Goal: Check status

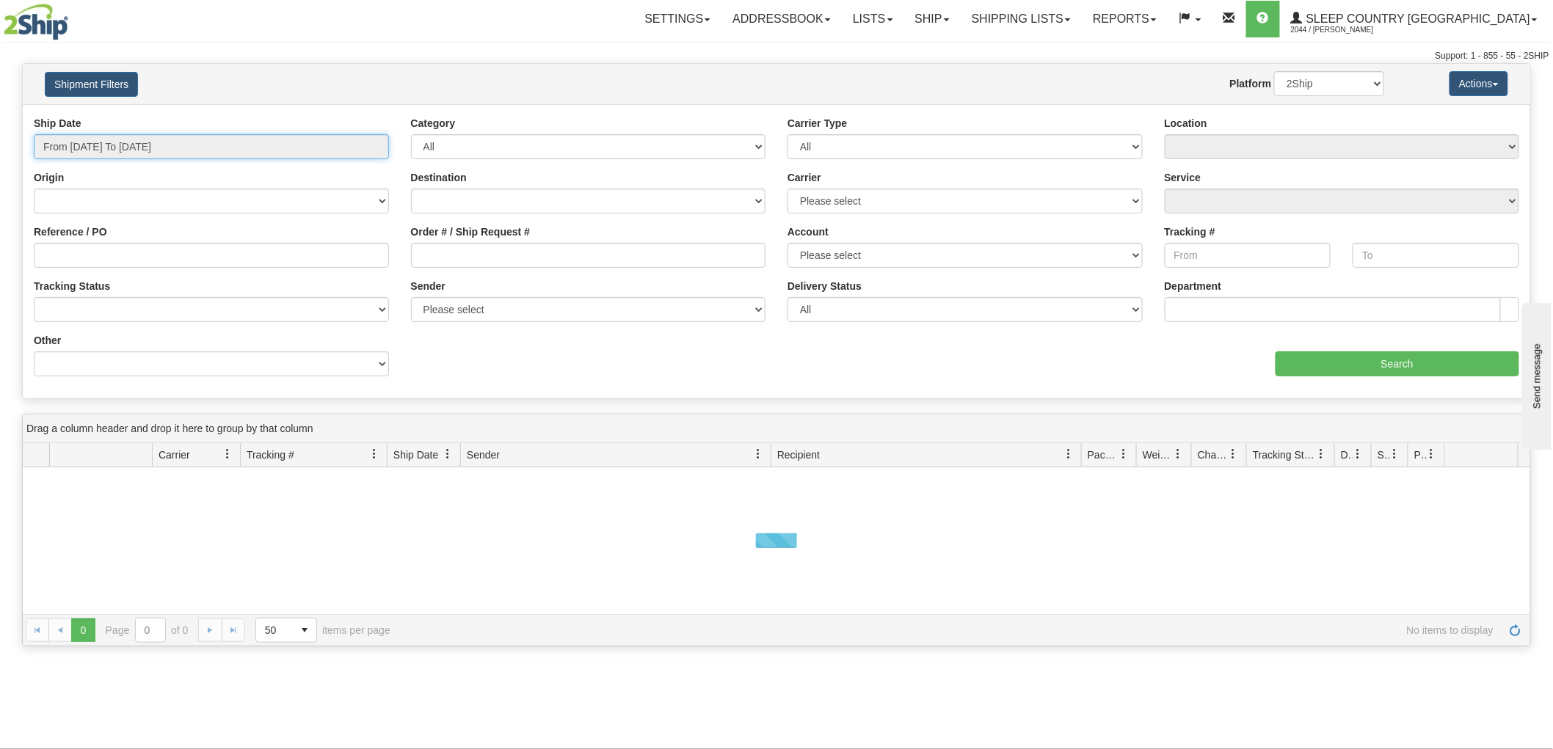
click at [159, 150] on input "From [DATE] To [DATE]" at bounding box center [211, 146] width 355 height 25
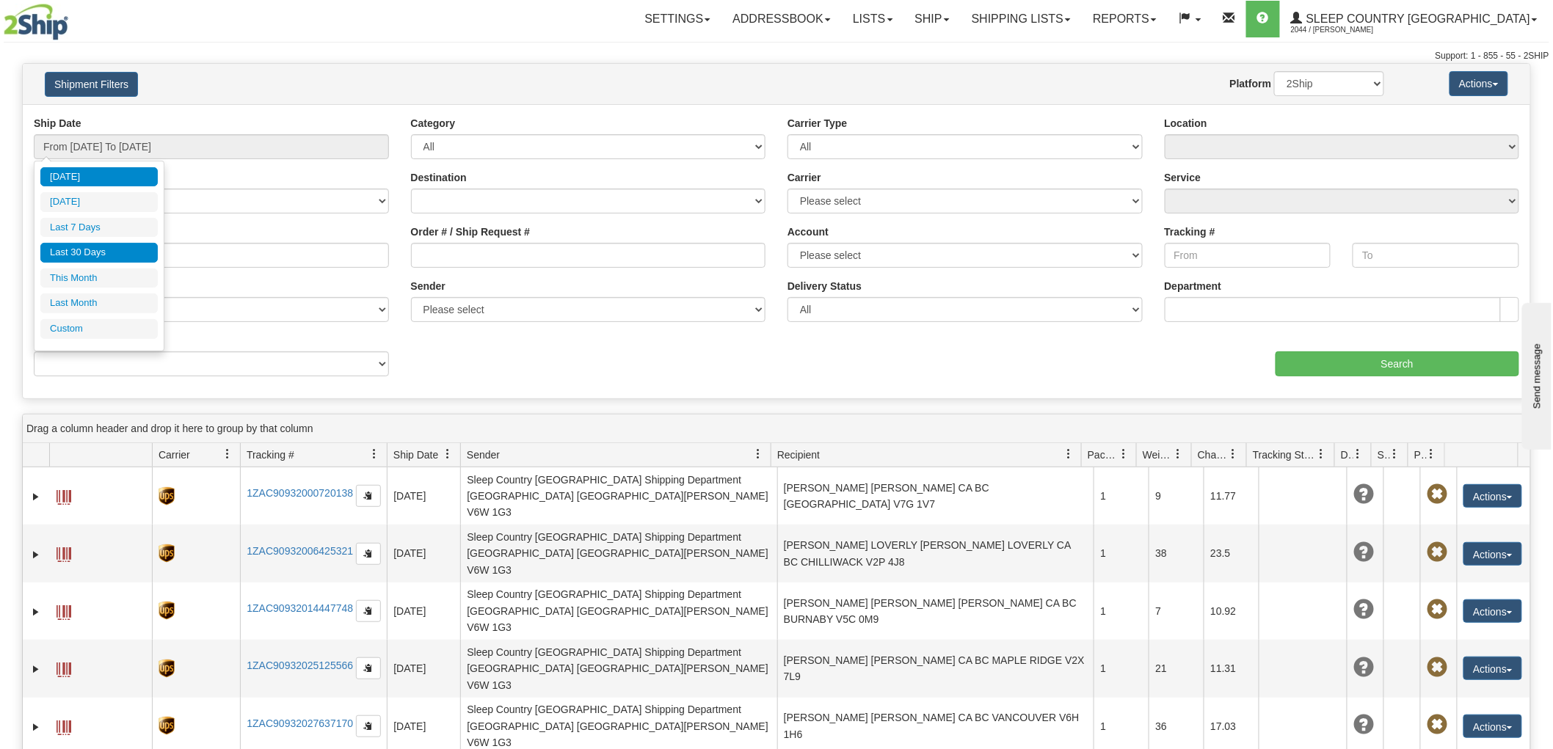
click at [106, 250] on li "Last 30 Days" at bounding box center [98, 253] width 117 height 20
type input "From [DATE] To [DATE]"
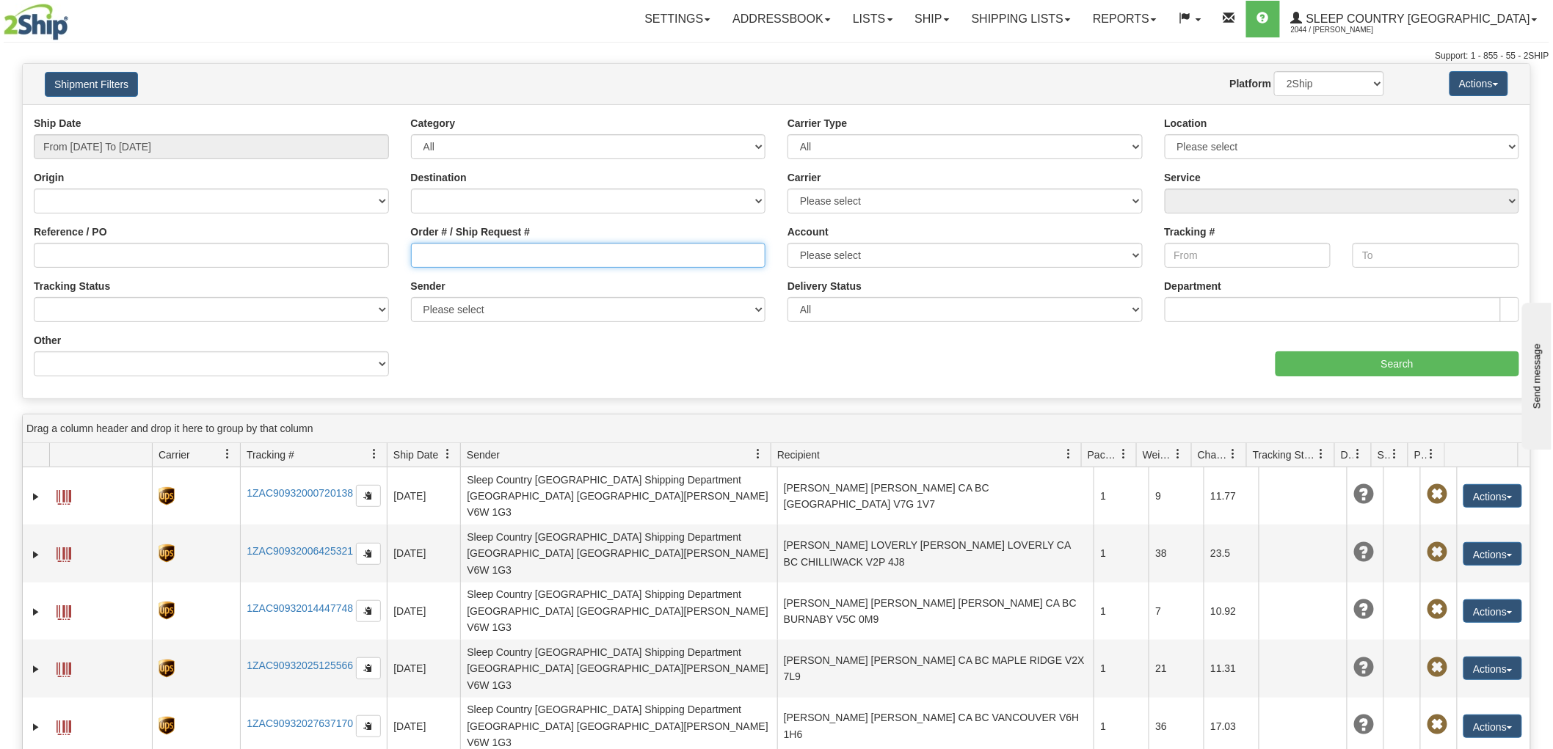
click at [590, 253] on input "Order # / Ship Request #" at bounding box center [588, 255] width 355 height 25
paste input "9000H986234"
type input "9000H986234"
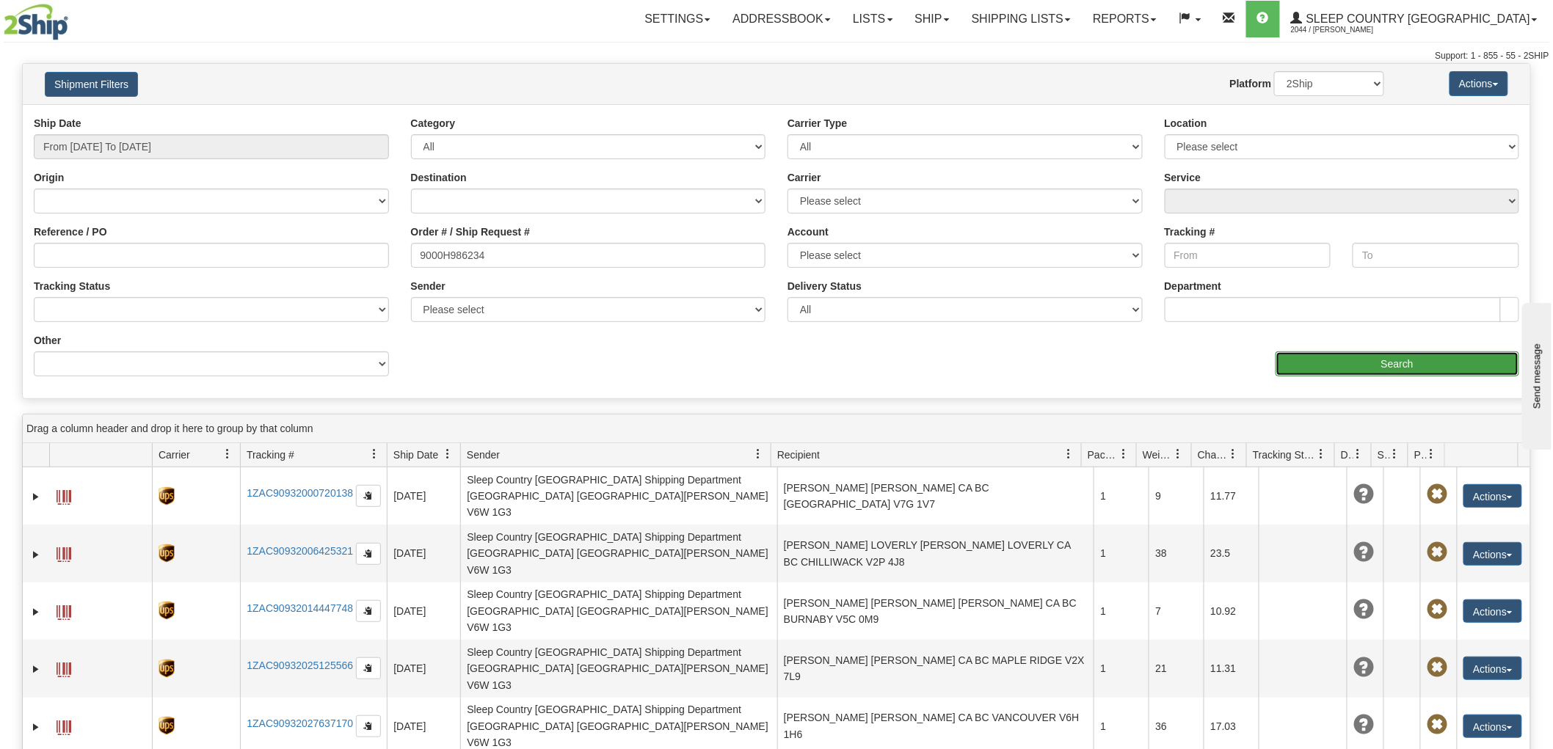
click at [1411, 370] on input "Search" at bounding box center [1398, 364] width 244 height 25
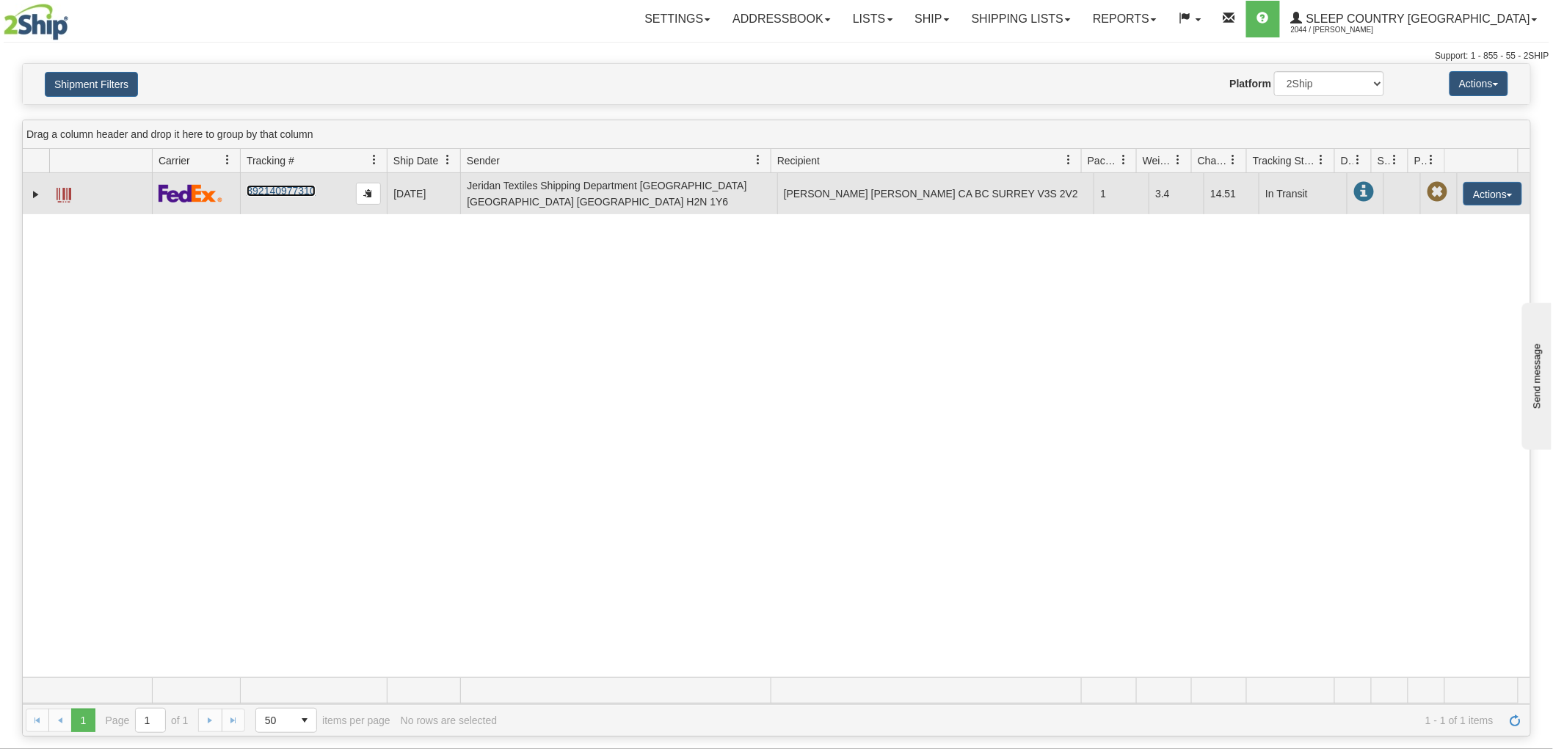
click at [273, 189] on link "392140977310" at bounding box center [281, 191] width 68 height 12
